Goal: Task Accomplishment & Management: Complete application form

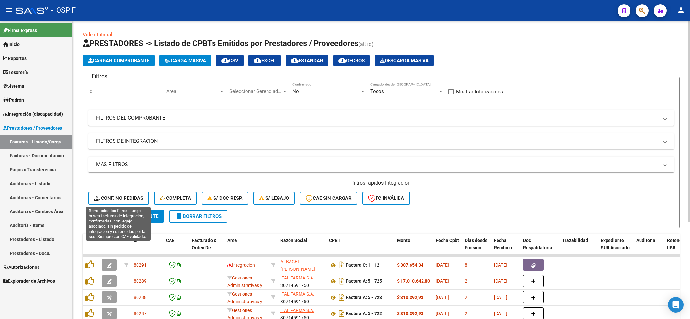
click at [139, 204] on button "Conf. no pedidas" at bounding box center [118, 198] width 61 height 13
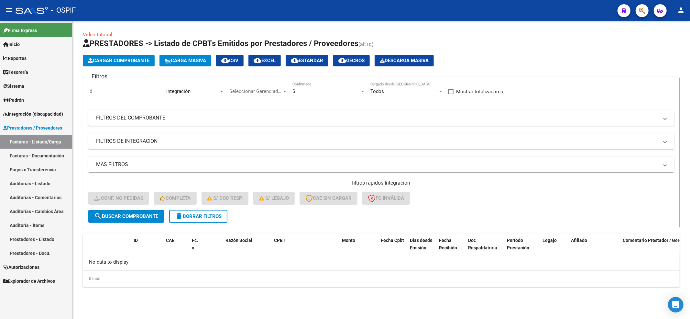
click at [212, 214] on span "delete Borrar Filtros" at bounding box center [198, 216] width 47 height 6
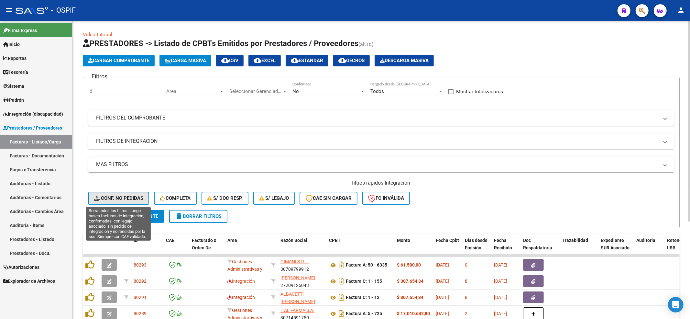
drag, startPoint x: 104, startPoint y: 193, endPoint x: 104, endPoint y: 189, distance: 3.9
click at [104, 194] on button "Conf. no pedidas" at bounding box center [118, 198] width 61 height 13
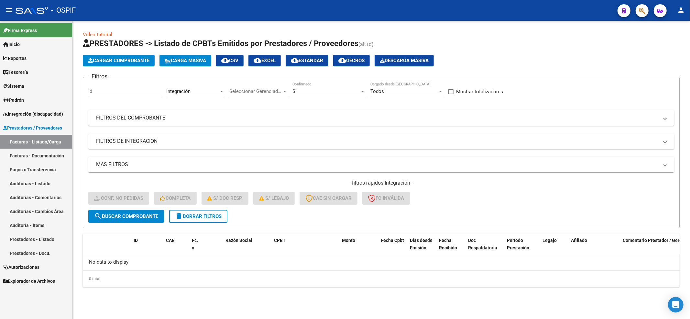
click at [187, 218] on span "delete Borrar Filtros" at bounding box center [198, 216] width 47 height 6
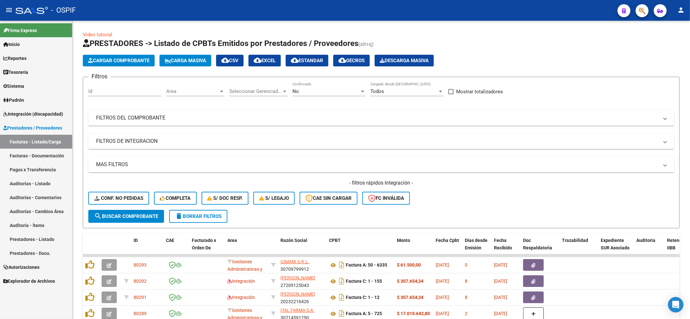
click at [26, 115] on span "Integración (discapacidad)" at bounding box center [33, 113] width 60 height 7
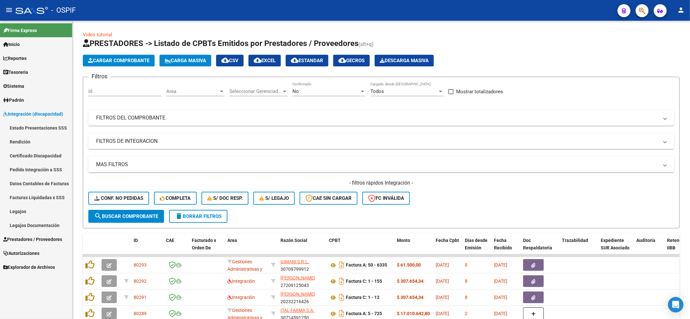
click at [30, 129] on link "Estado Presentaciones SSS" at bounding box center [36, 128] width 72 height 14
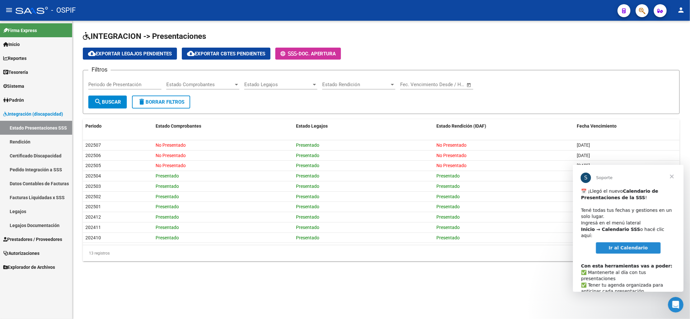
scroll to position [33, 0]
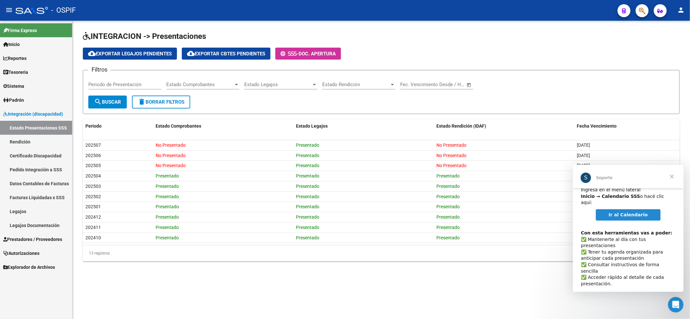
click at [646, 210] on link "Ir al Calendario" at bounding box center [628, 215] width 65 height 12
click at [669, 180] on span "Cerrar" at bounding box center [671, 175] width 23 height 23
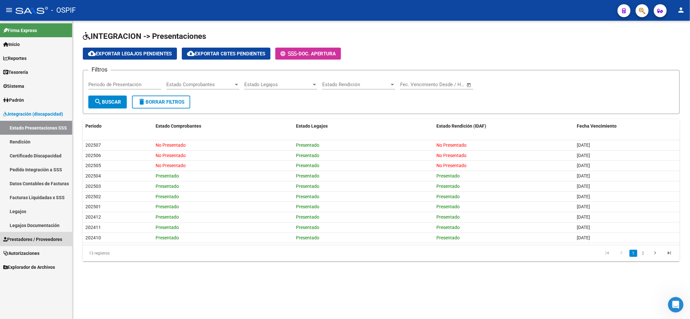
click at [40, 237] on span "Prestadores / Proveedores" at bounding box center [32, 239] width 59 height 7
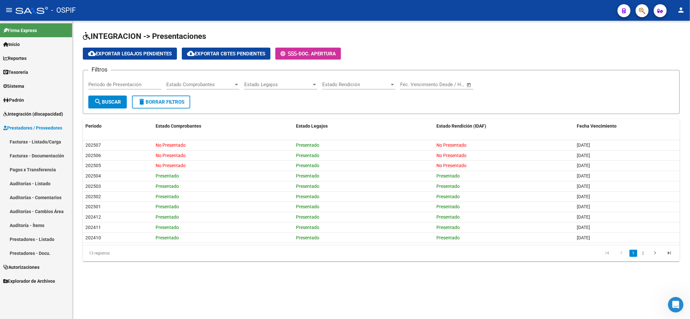
click at [38, 117] on link "Integración (discapacidad)" at bounding box center [36, 114] width 72 height 14
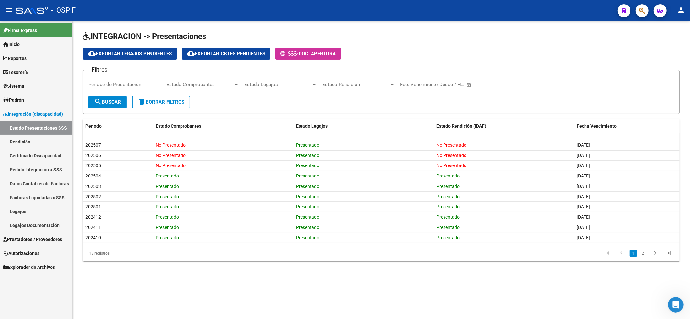
click at [52, 236] on span "Prestadores / Proveedores" at bounding box center [32, 239] width 59 height 7
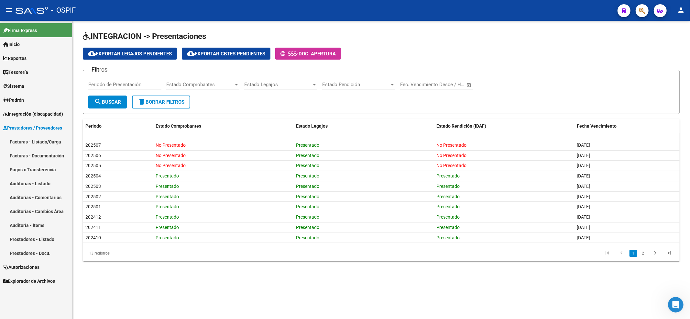
click at [28, 140] on link "Facturas - Listado/Carga" at bounding box center [36, 142] width 72 height 14
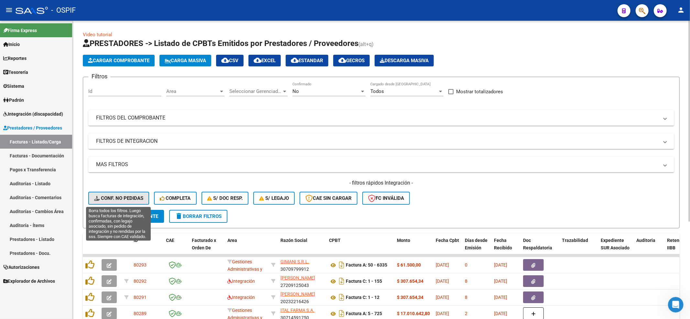
click at [128, 201] on button "Conf. no pedidas" at bounding box center [118, 198] width 61 height 13
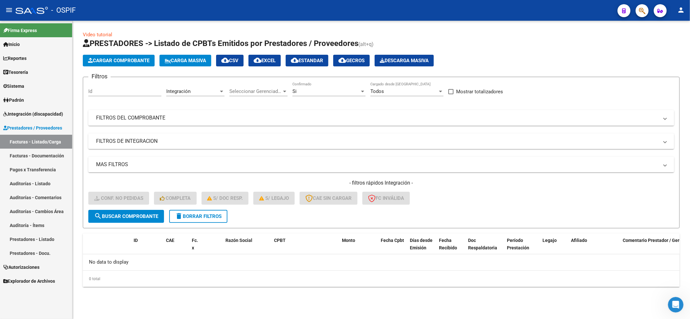
click at [203, 215] on span "delete Borrar Filtros" at bounding box center [198, 216] width 47 height 6
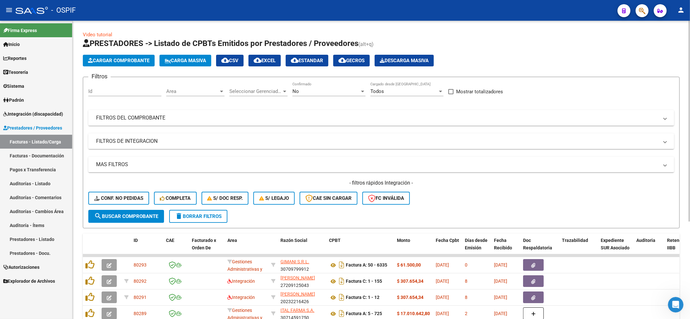
click at [122, 200] on span "Conf. no pedidas" at bounding box center [118, 198] width 49 height 6
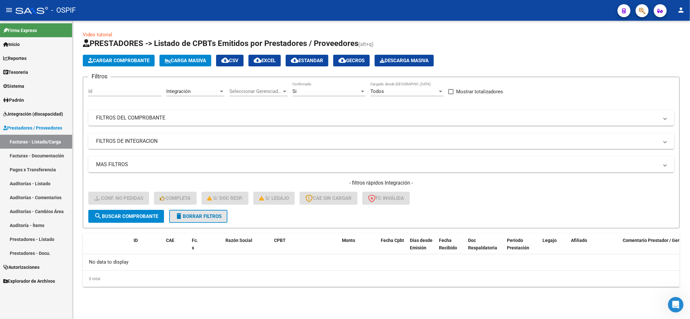
drag, startPoint x: 205, startPoint y: 222, endPoint x: 205, endPoint y: 226, distance: 3.9
click at [205, 225] on form "Filtros Id Integración Area Seleccionar Gerenciador Seleccionar Gerenciador Si …" at bounding box center [381, 152] width 597 height 151
click at [202, 219] on button "delete Borrar Filtros" at bounding box center [198, 216] width 58 height 13
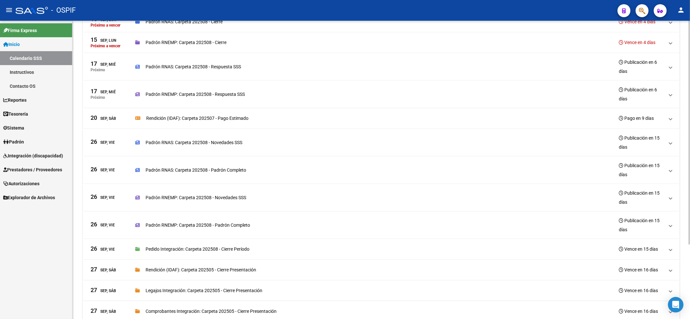
scroll to position [86, 0]
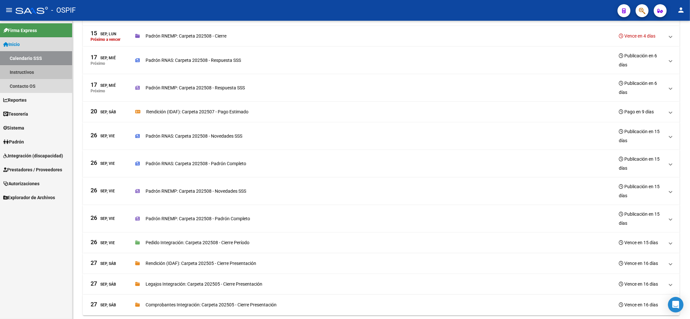
click at [33, 73] on link "Instructivos" at bounding box center [36, 72] width 72 height 14
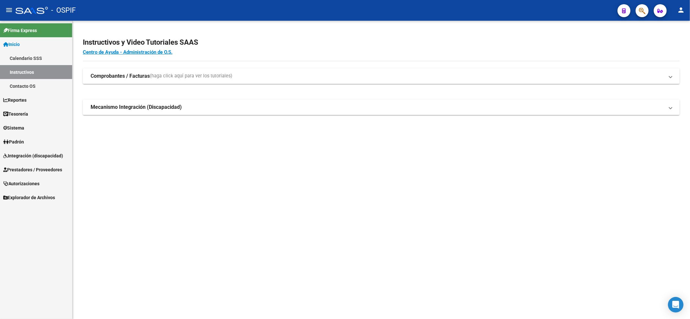
click at [35, 49] on link "Inicio" at bounding box center [36, 44] width 72 height 14
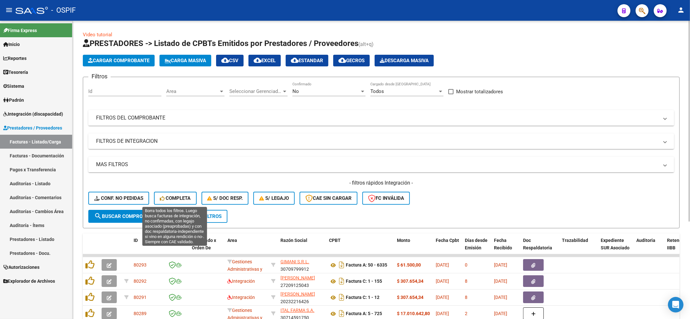
drag, startPoint x: 122, startPoint y: 186, endPoint x: 118, endPoint y: 203, distance: 17.9
click at [118, 205] on div "- filtros rápidos Integración - Conf. no pedidas Completa S/ Doc Resp. S/ legaj…" at bounding box center [381, 194] width 586 height 30
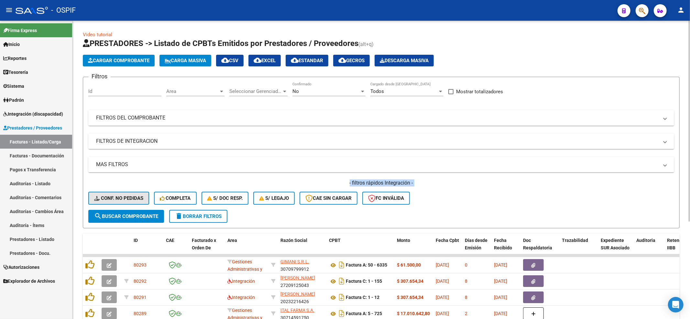
drag, startPoint x: 118, startPoint y: 203, endPoint x: 109, endPoint y: 194, distance: 12.6
click at [118, 204] on button "Conf. no pedidas" at bounding box center [118, 198] width 61 height 13
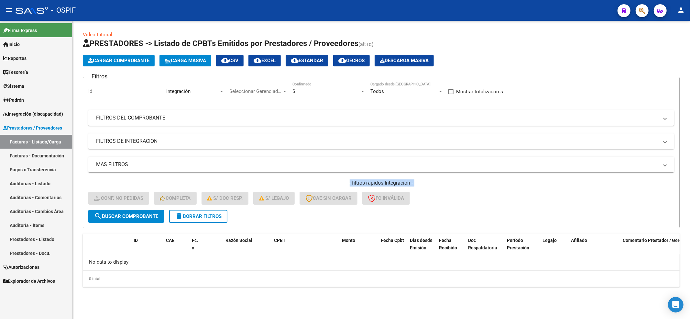
click at [212, 221] on button "delete Borrar Filtros" at bounding box center [198, 216] width 58 height 13
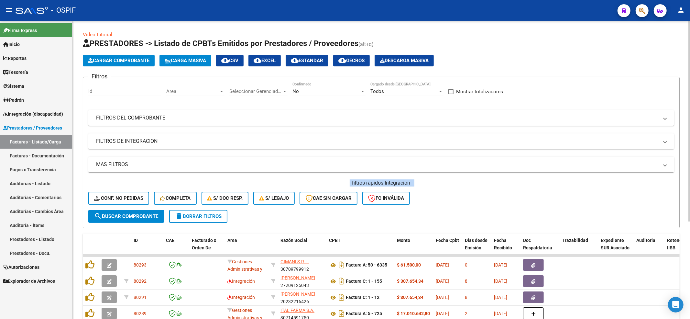
click at [504, 200] on div "- filtros rápidos Integración - Conf. no pedidas Completa S/ Doc Resp. S/ legaj…" at bounding box center [381, 194] width 586 height 30
click at [134, 204] on div "- filtros rápidos Integración - Conf. no pedidas Completa S/ Doc Resp. S/ legaj…" at bounding box center [381, 194] width 586 height 30
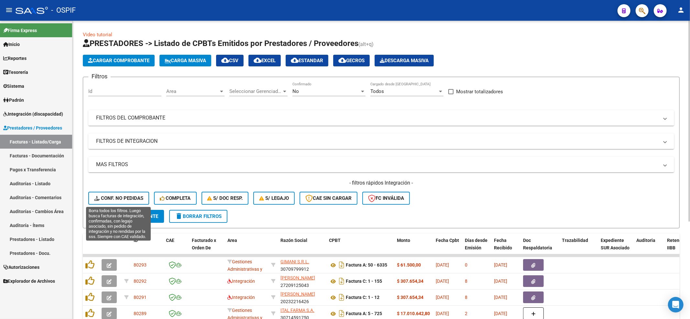
click at [134, 202] on button "Conf. no pedidas" at bounding box center [118, 198] width 61 height 13
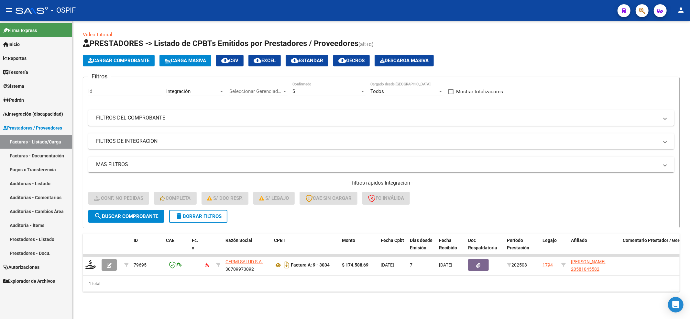
drag, startPoint x: 238, startPoint y: 213, endPoint x: 234, endPoint y: 215, distance: 4.9
click at [234, 215] on form "Filtros Id Integración Area Seleccionar Gerenciador Seleccionar Gerenciador Si …" at bounding box center [381, 152] width 597 height 151
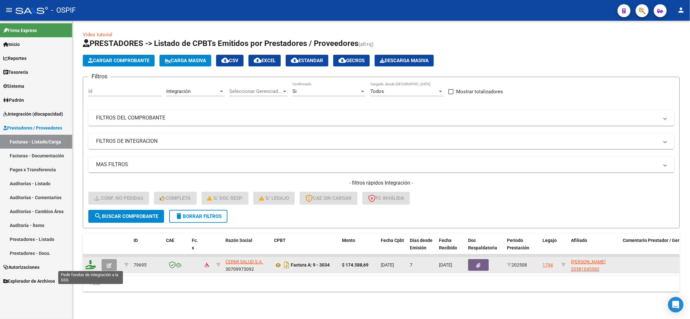
click at [90, 264] on icon at bounding box center [90, 264] width 10 height 9
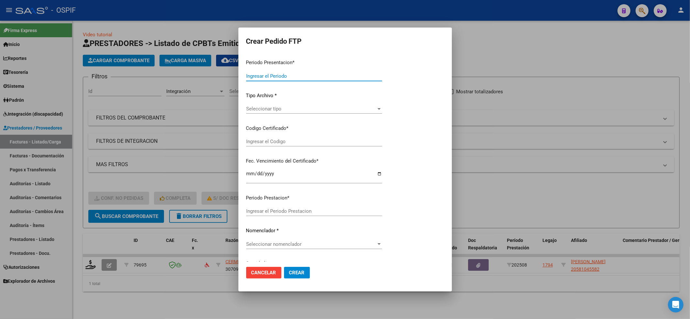
type input "202508"
type input "$ 174.588,69"
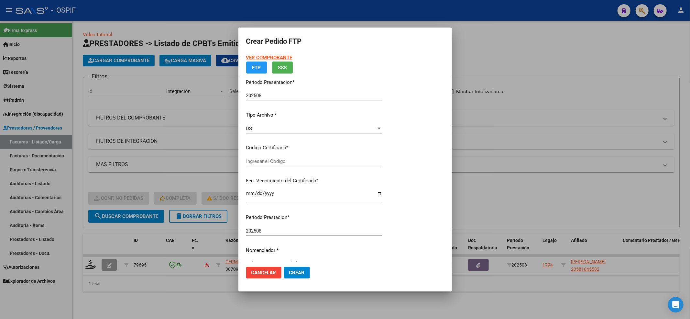
click at [276, 185] on div "VER COMPROBANTE ARCA Padrón FTP SSS Periodo Presentacion * 202508 Ingresar el P…" at bounding box center [314, 131] width 136 height 155
type input "020005810455820250113-20300113-and-129"
type input "2030-01-13"
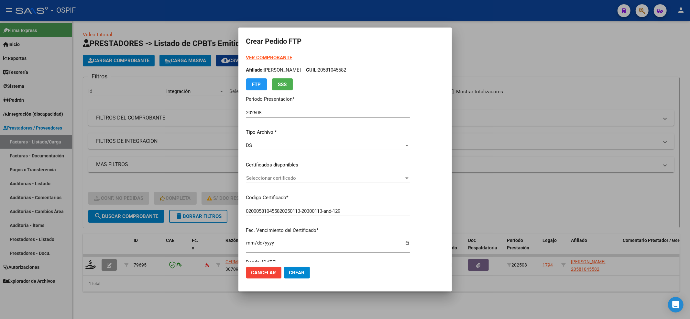
click at [273, 191] on div "VER COMPROBANTE ARCA Padrón Afiliado: YUHAK DANTE GAEL CUIL: 20581045582 FTP SS…" at bounding box center [328, 160] width 164 height 212
click at [272, 179] on span "Seleccionar certificado" at bounding box center [325, 178] width 158 height 6
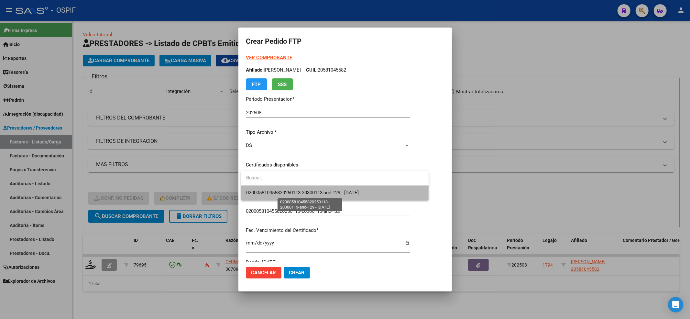
click at [261, 192] on span "020005810455820250113-20300113-and-129 - 2030-01-13" at bounding box center [302, 193] width 113 height 6
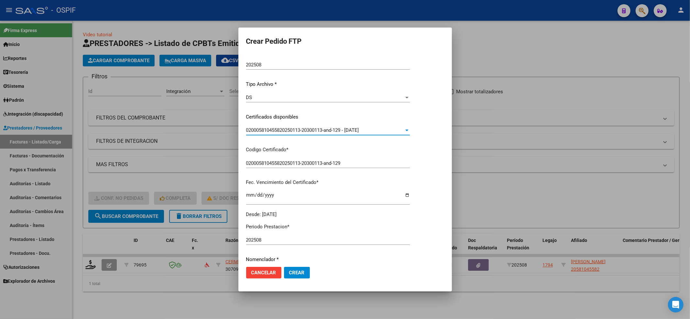
scroll to position [129, 0]
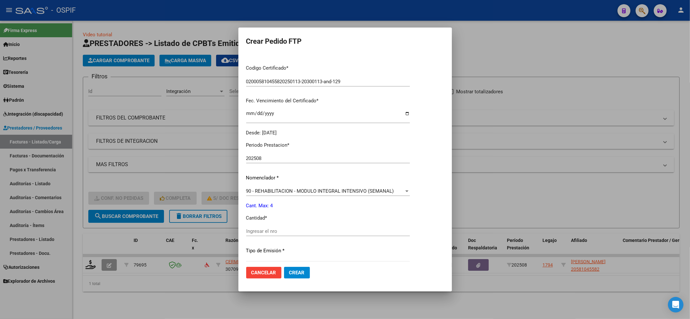
drag, startPoint x: 262, startPoint y: 240, endPoint x: 262, endPoint y: 231, distance: 9.4
click at [262, 236] on div "Ingresar el nro" at bounding box center [328, 234] width 164 height 16
click at [262, 231] on input "Ingresar el nro" at bounding box center [328, 231] width 164 height 6
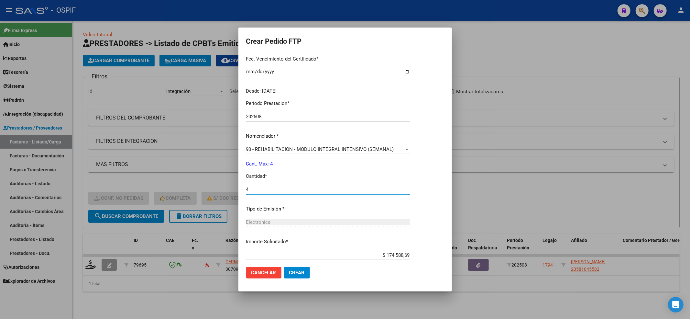
scroll to position [208, 0]
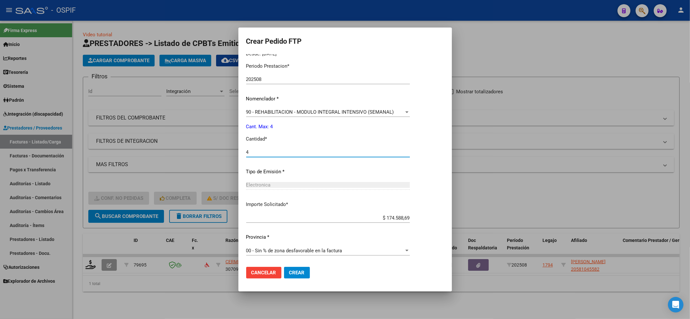
type input "4"
click at [296, 270] on span "Crear" at bounding box center [297, 273] width 16 height 6
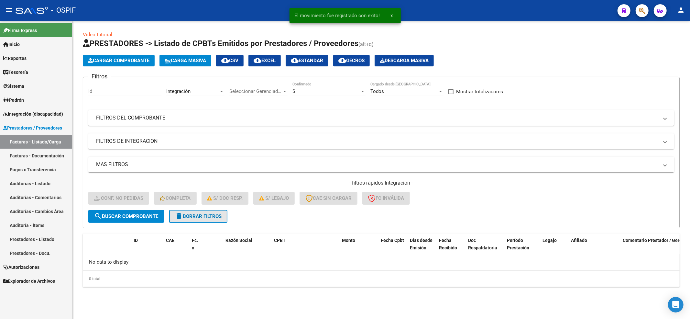
click at [204, 215] on span "delete Borrar Filtros" at bounding box center [198, 216] width 47 height 6
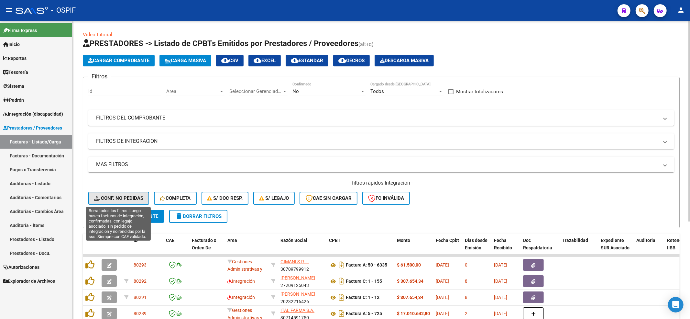
click at [123, 193] on button "Conf. no pedidas" at bounding box center [118, 198] width 61 height 13
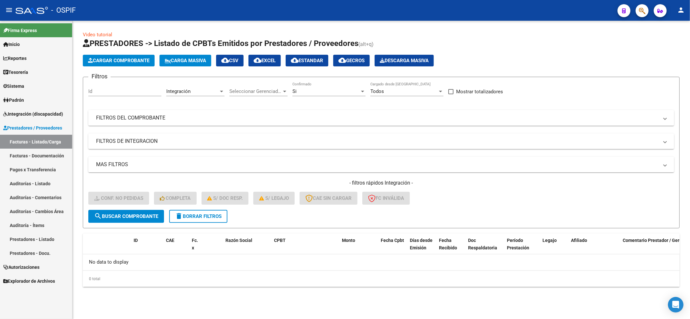
drag, startPoint x: 220, startPoint y: 217, endPoint x: 218, endPoint y: 211, distance: 6.1
click at [219, 215] on span "delete Borrar Filtros" at bounding box center [198, 216] width 47 height 6
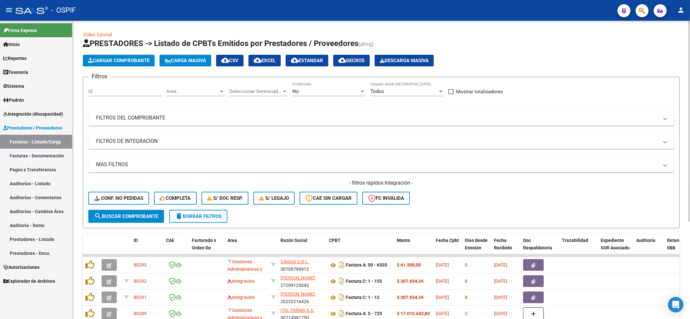
drag, startPoint x: 114, startPoint y: 184, endPoint x: 114, endPoint y: 201, distance: 16.5
click at [114, 191] on div "- filtros rápidos Integración - Conf. no pedidas Completa S/ Doc Resp. S/ legaj…" at bounding box center [381, 194] width 586 height 30
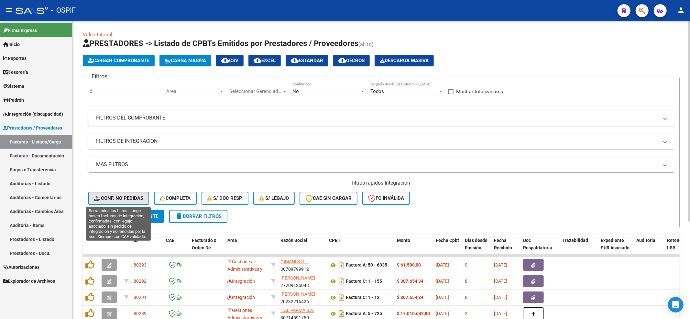
click at [114, 201] on button "Conf. no pedidas" at bounding box center [118, 198] width 61 height 13
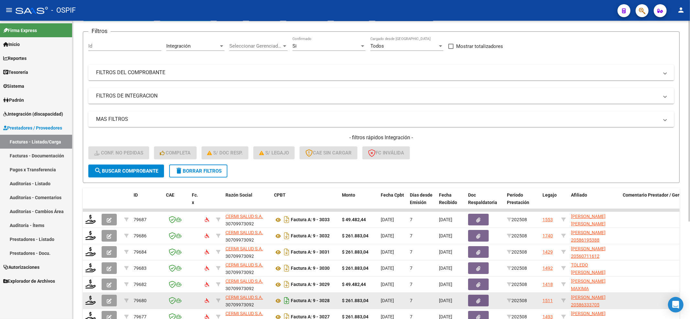
scroll to position [129, 0]
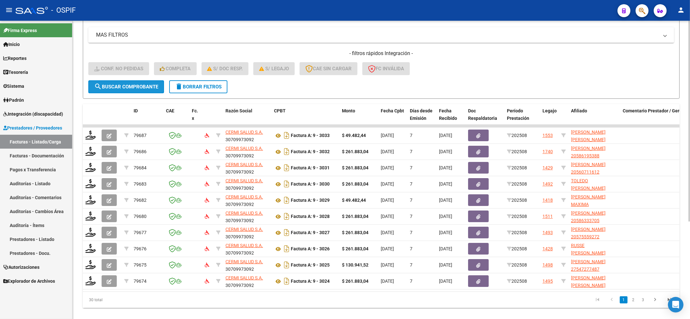
click at [131, 90] on button "search Buscar Comprobante" at bounding box center [126, 86] width 76 height 13
